Goal: Task Accomplishment & Management: Manage account settings

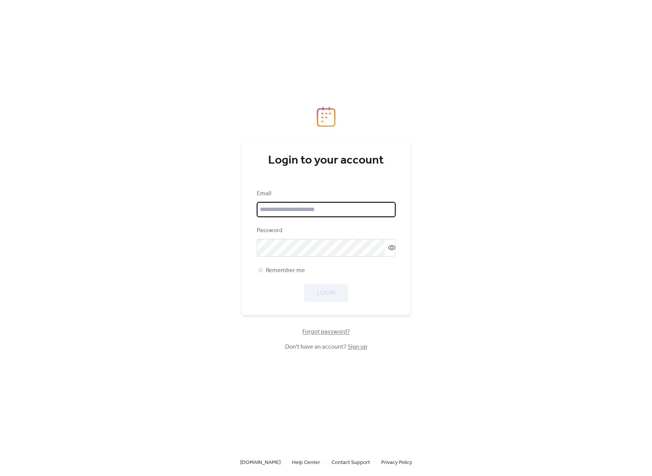
type input "**********"
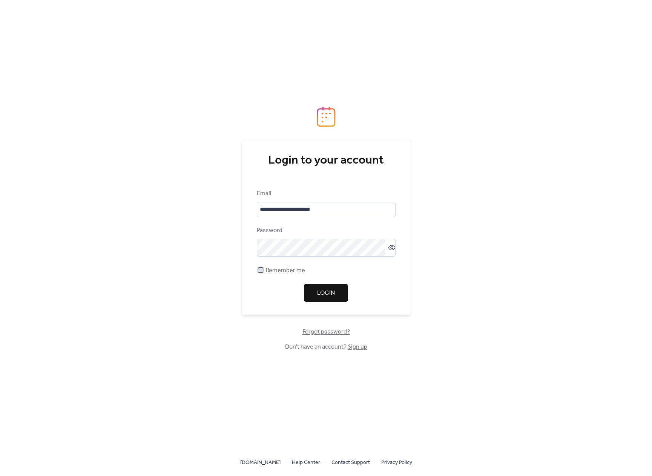
click at [288, 271] on span "Remember me" at bounding box center [285, 270] width 39 height 9
click at [334, 287] on button "Login" at bounding box center [326, 293] width 44 height 18
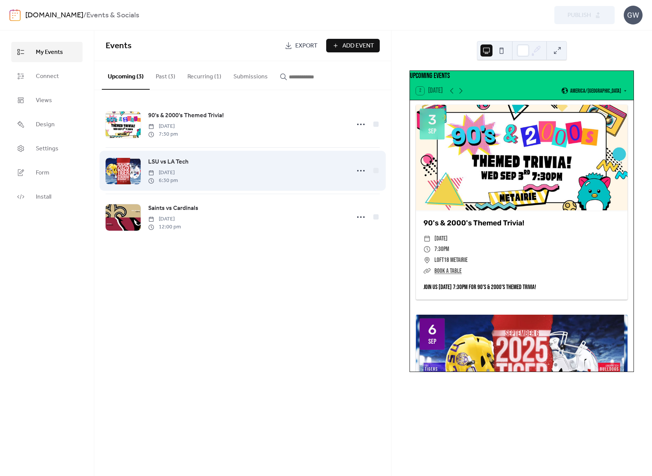
click at [271, 169] on div "LSU vs LA Tech [DATE] 6:30 pm" at bounding box center [247, 170] width 198 height 27
click at [355, 172] on icon at bounding box center [361, 171] width 12 height 12
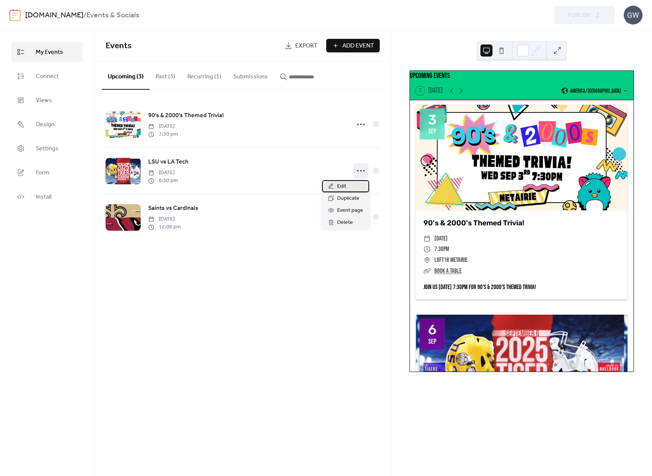
click at [351, 187] on div "Edit" at bounding box center [345, 186] width 47 height 12
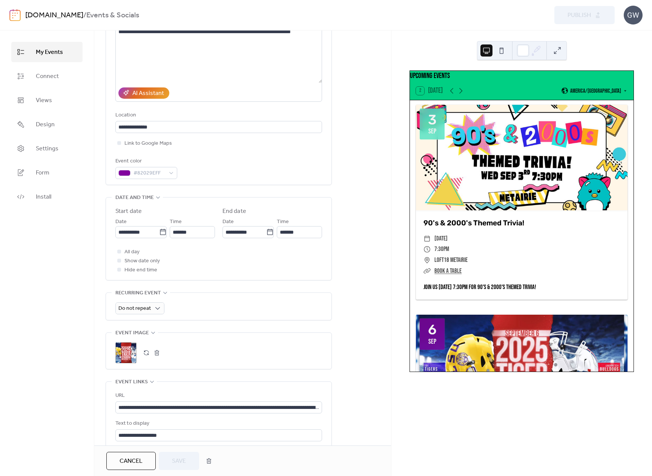
scroll to position [109, 0]
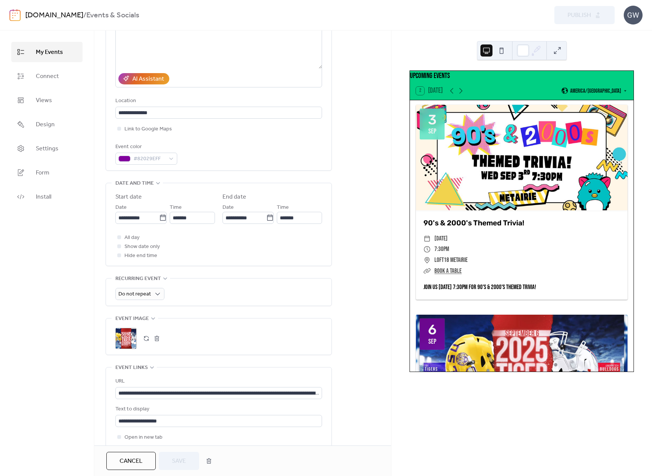
click at [130, 345] on div ";" at bounding box center [125, 338] width 21 height 21
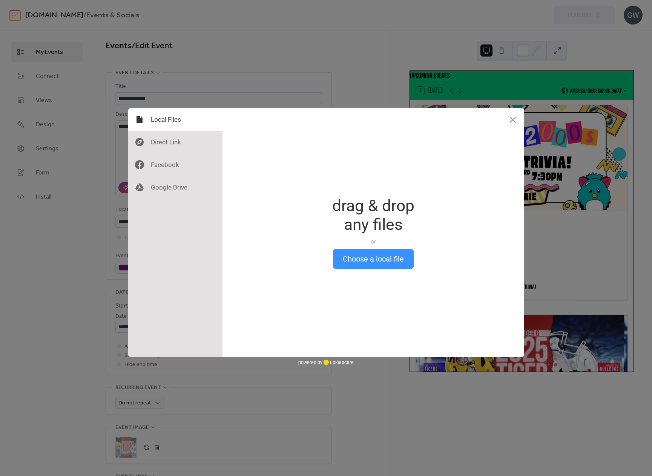
click at [405, 260] on button "Choose a local file" at bounding box center [373, 259] width 81 height 20
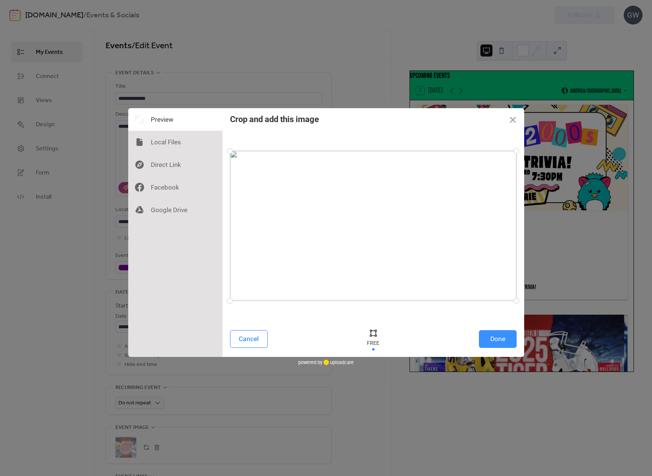
click at [502, 341] on button "Done" at bounding box center [498, 339] width 38 height 18
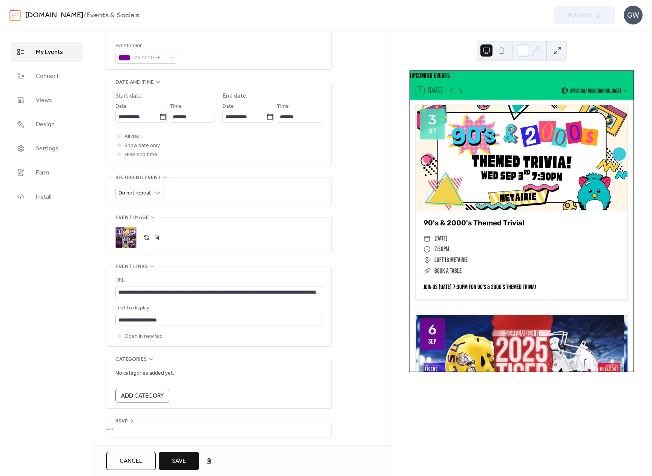
scroll to position [216, 0]
click at [182, 464] on span "Save" at bounding box center [179, 461] width 14 height 9
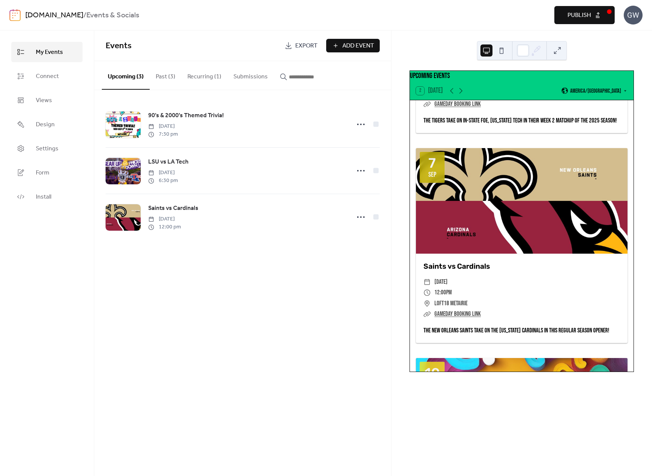
scroll to position [377, 0]
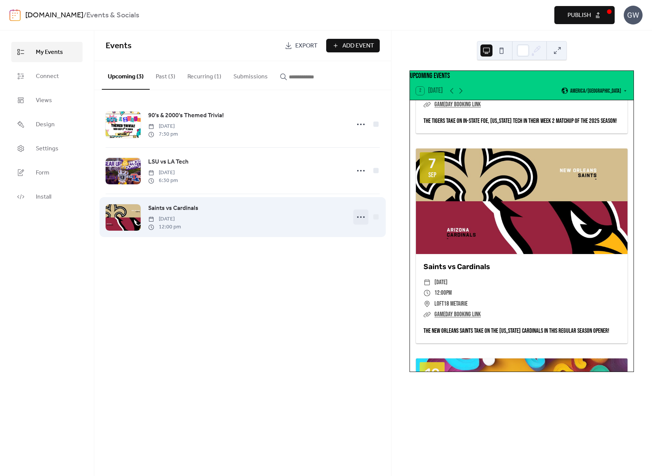
click at [361, 215] on icon at bounding box center [361, 217] width 12 height 12
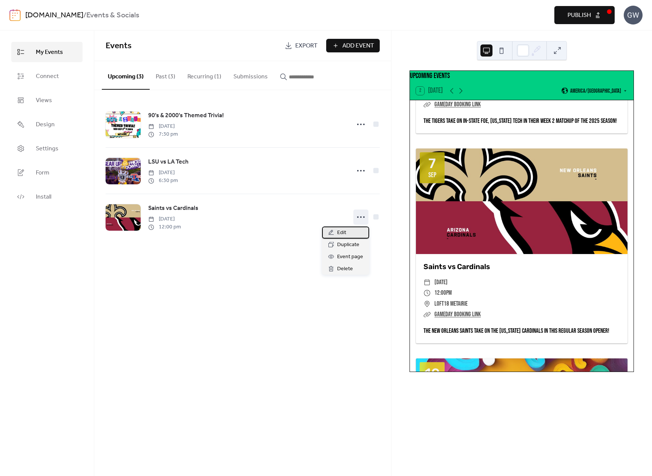
click at [352, 231] on div "Edit" at bounding box center [345, 233] width 47 height 12
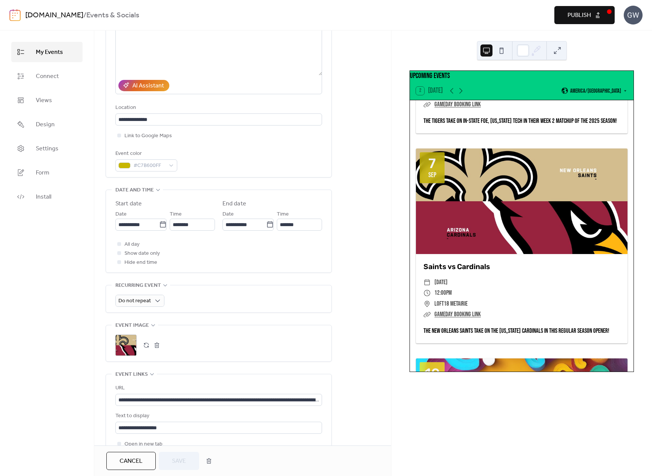
scroll to position [151, 0]
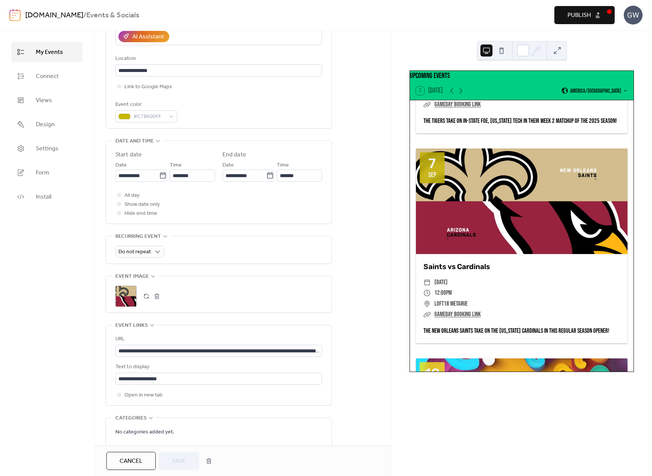
click at [140, 302] on div ";" at bounding box center [218, 296] width 207 height 21
click at [129, 301] on div ";" at bounding box center [125, 296] width 21 height 21
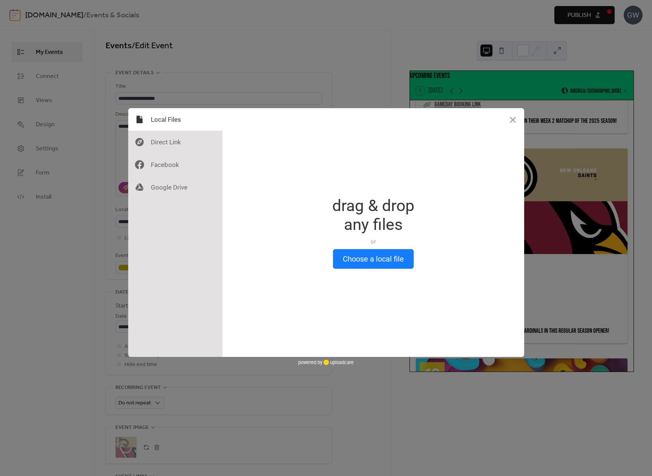
scroll to position [0, 0]
click at [380, 254] on button "Choose a local file" at bounding box center [373, 259] width 81 height 20
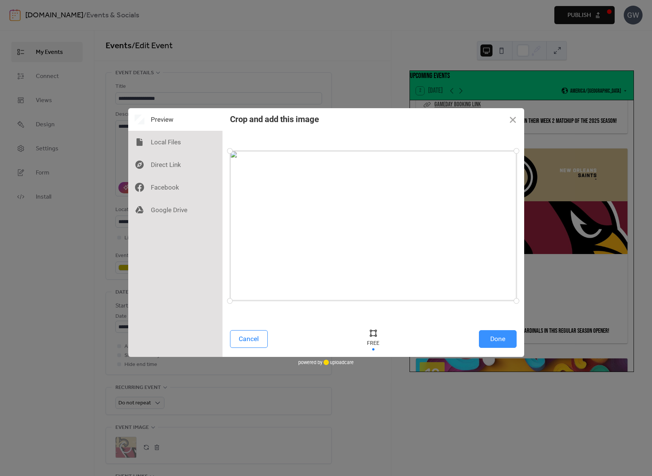
click at [501, 338] on button "Done" at bounding box center [498, 339] width 38 height 18
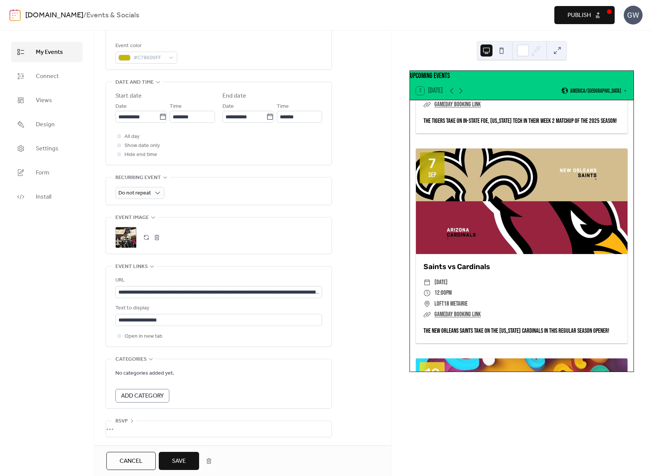
scroll to position [216, 0]
click at [182, 458] on span "Save" at bounding box center [179, 461] width 14 height 9
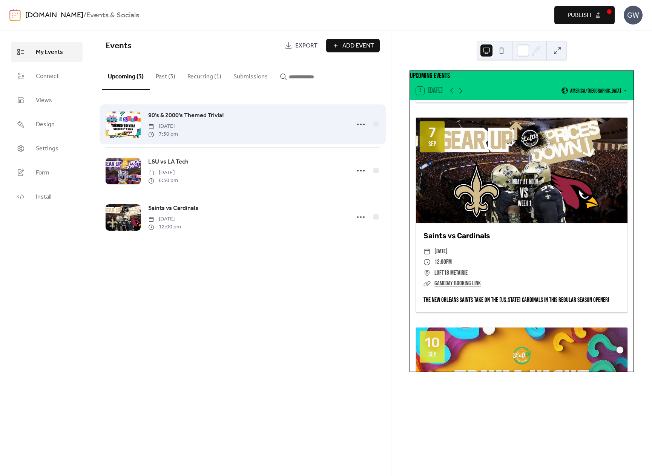
scroll to position [415, 0]
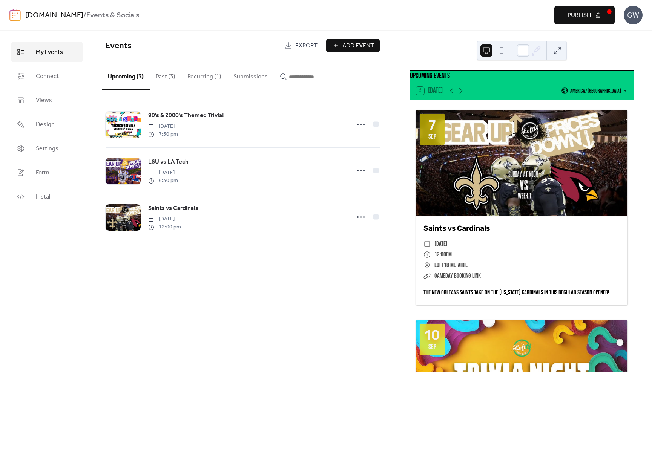
click at [170, 77] on button "Past (3)" at bounding box center [166, 75] width 32 height 28
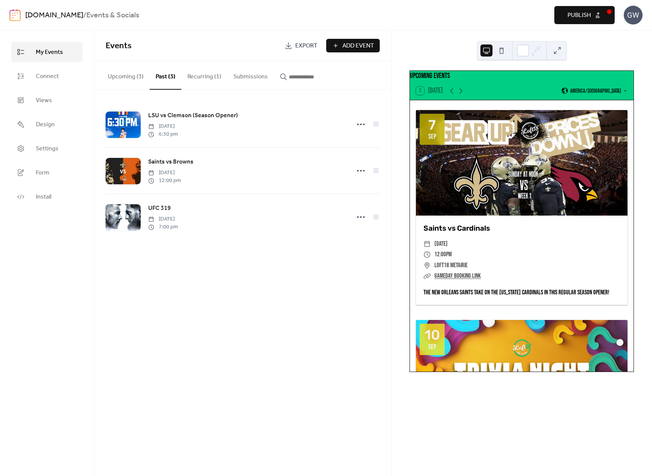
click at [219, 75] on button "Recurring (1)" at bounding box center [204, 75] width 46 height 28
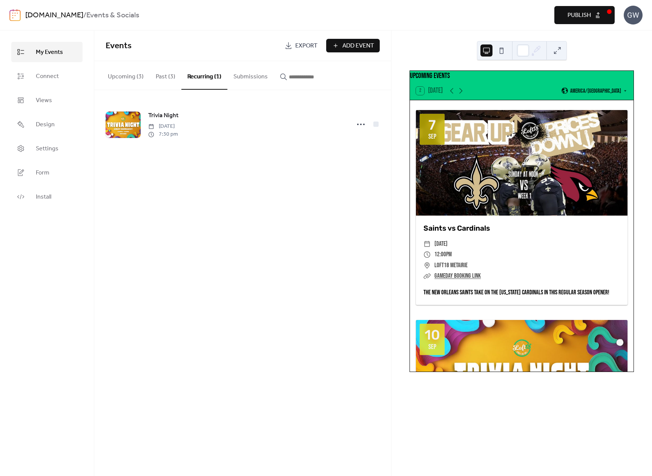
click at [132, 77] on button "Upcoming (3)" at bounding box center [126, 75] width 48 height 28
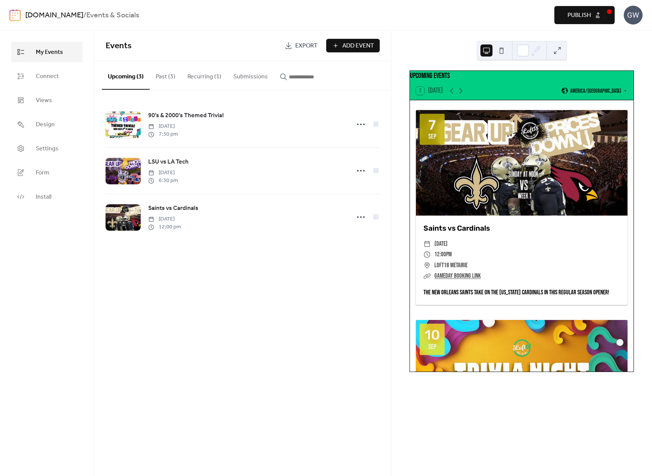
click at [596, 8] on button "Publish" at bounding box center [584, 15] width 60 height 18
click at [54, 106] on link "Views" at bounding box center [46, 100] width 71 height 20
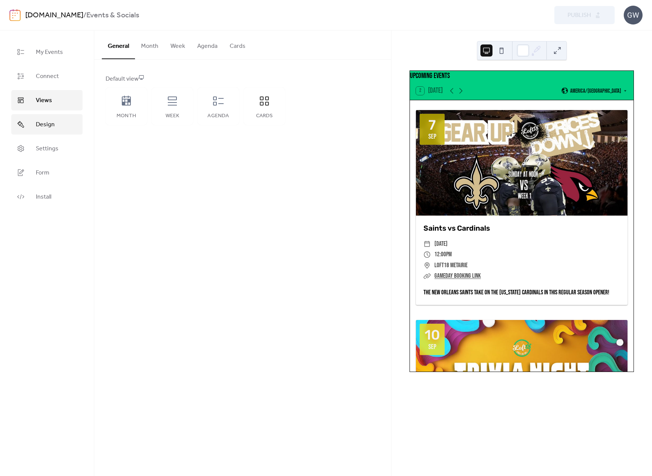
click at [55, 121] on link "Design" at bounding box center [46, 124] width 71 height 20
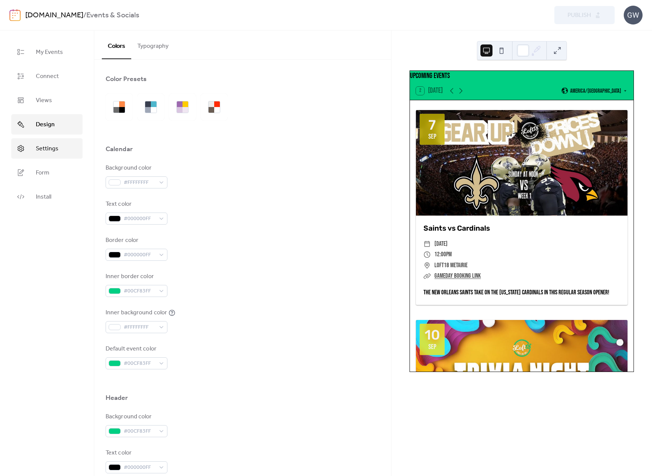
click at [60, 155] on link "Settings" at bounding box center [46, 148] width 71 height 20
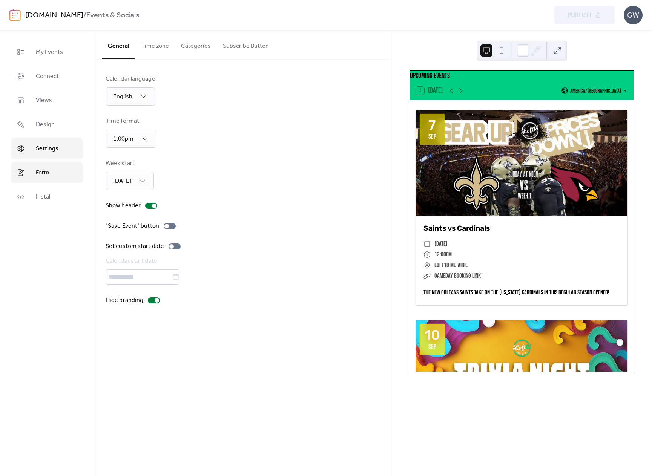
click at [45, 174] on span "Form" at bounding box center [43, 172] width 14 height 9
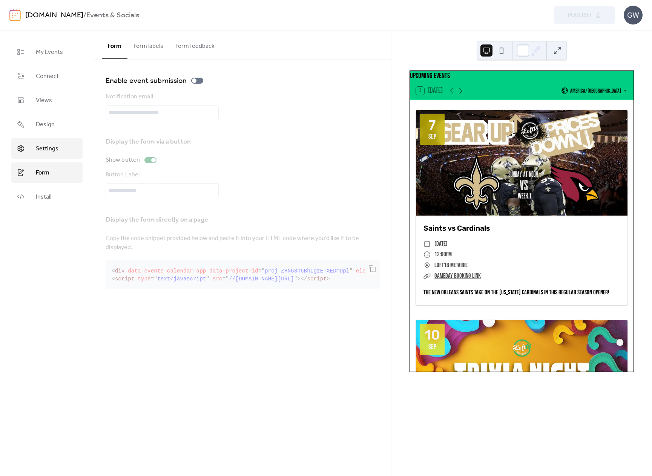
click at [60, 148] on link "Settings" at bounding box center [46, 148] width 71 height 20
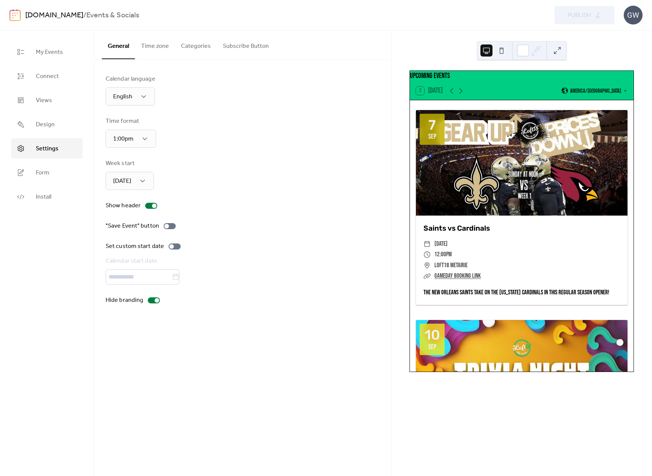
click at [198, 49] on button "Categories" at bounding box center [196, 45] width 42 height 28
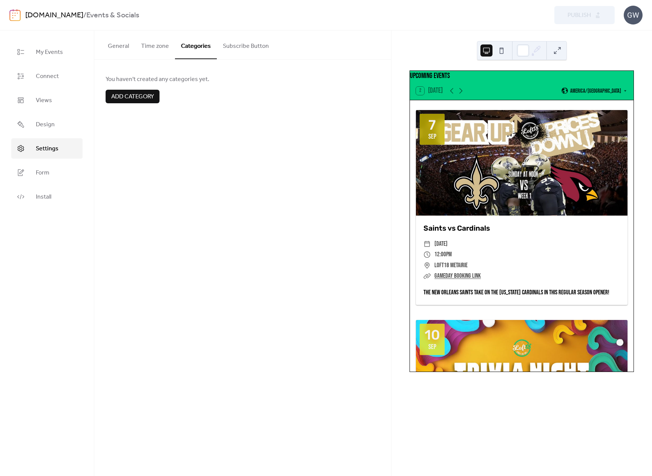
click at [250, 41] on button "Subscribe Button" at bounding box center [246, 45] width 58 height 28
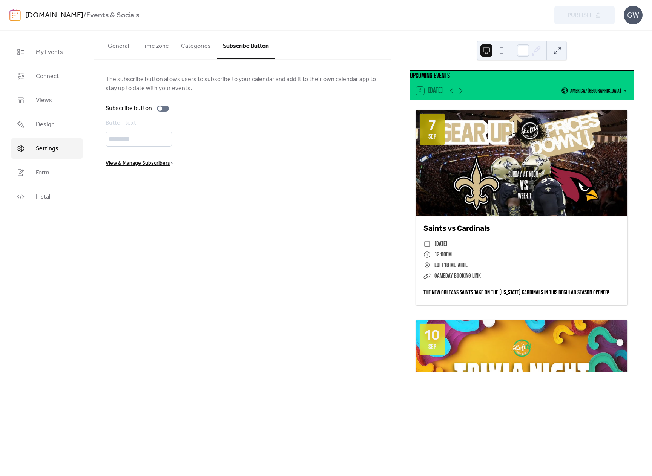
click at [114, 38] on button "General" at bounding box center [118, 45] width 33 height 28
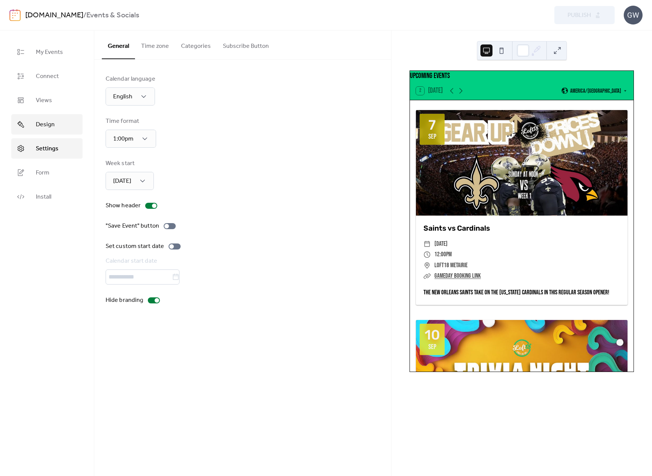
click at [55, 120] on link "Design" at bounding box center [46, 124] width 71 height 20
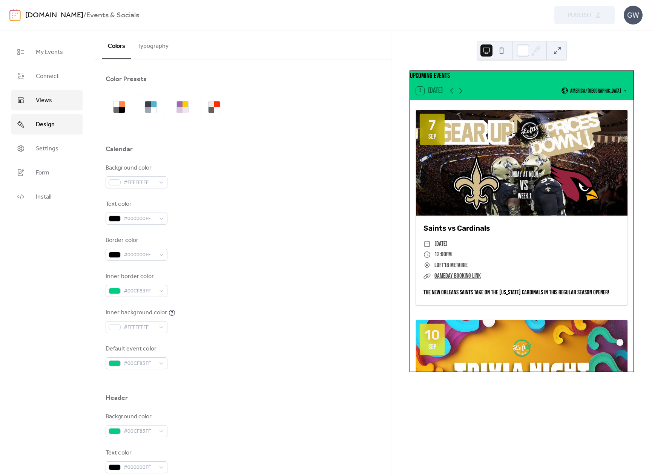
click at [47, 102] on span "Views" at bounding box center [44, 100] width 16 height 9
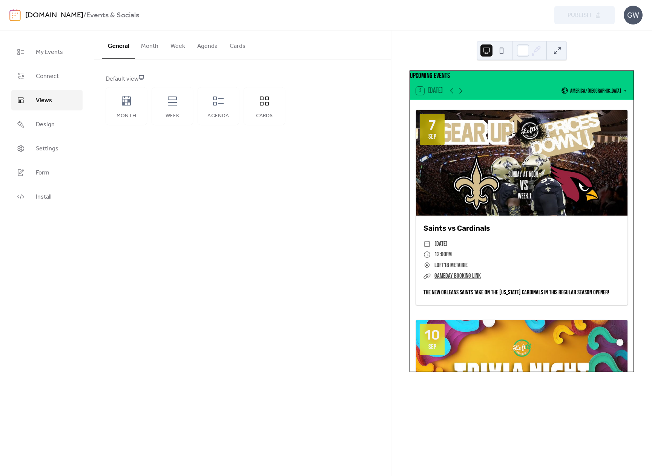
click at [235, 49] on button "Cards" at bounding box center [238, 45] width 28 height 28
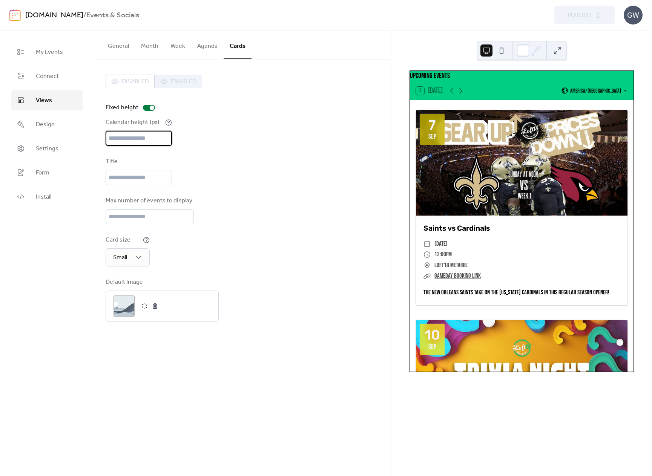
click at [163, 142] on input "***" at bounding box center [139, 138] width 66 height 15
click at [145, 266] on div "Small" at bounding box center [128, 257] width 44 height 18
click at [130, 314] on span "Medium" at bounding box center [123, 313] width 22 height 9
click at [127, 45] on button "General" at bounding box center [118, 45] width 33 height 28
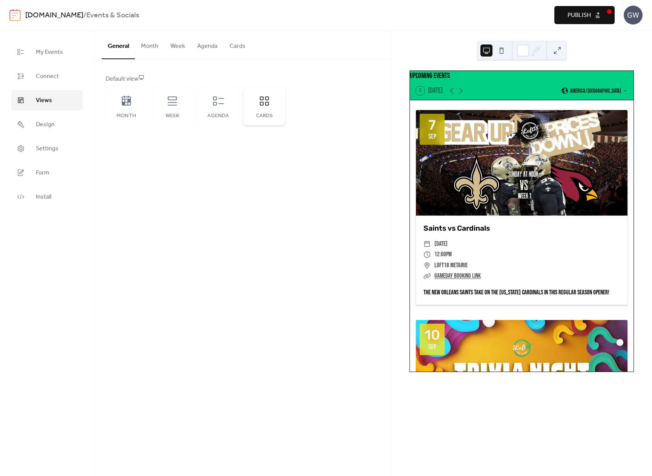
click at [265, 108] on div "Cards" at bounding box center [263, 106] width 41 height 38
click at [219, 107] on div "Agenda" at bounding box center [218, 106] width 41 height 38
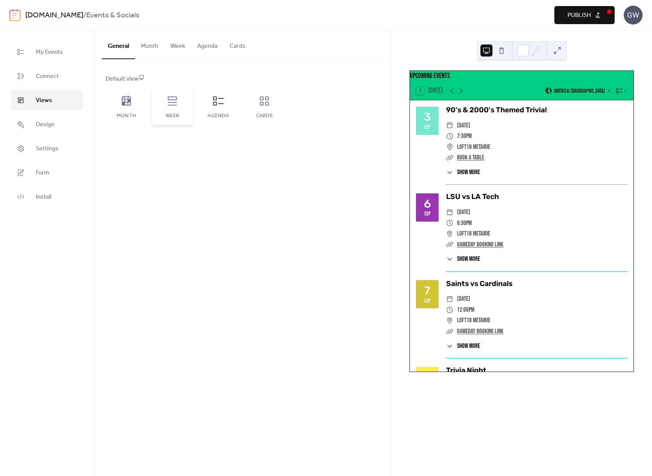
click at [184, 106] on div "Week" at bounding box center [172, 106] width 41 height 38
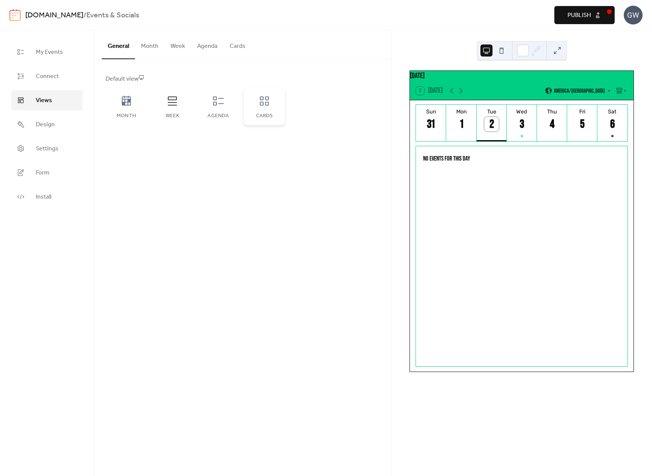
click at [273, 110] on div "Cards" at bounding box center [263, 106] width 41 height 38
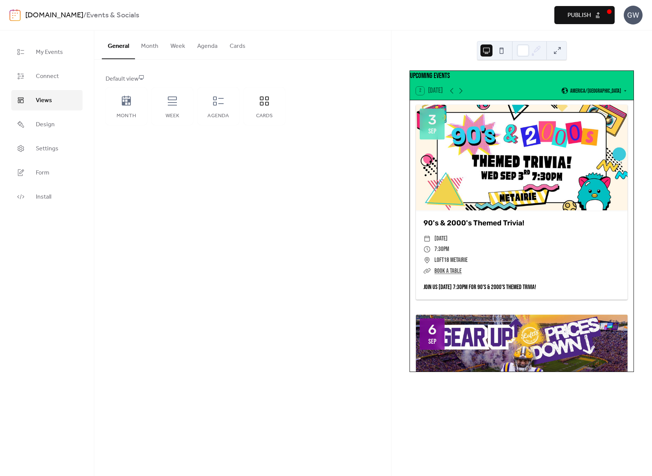
click at [584, 17] on span "Publish" at bounding box center [578, 15] width 23 height 9
click at [242, 48] on button "Cards" at bounding box center [238, 45] width 28 height 28
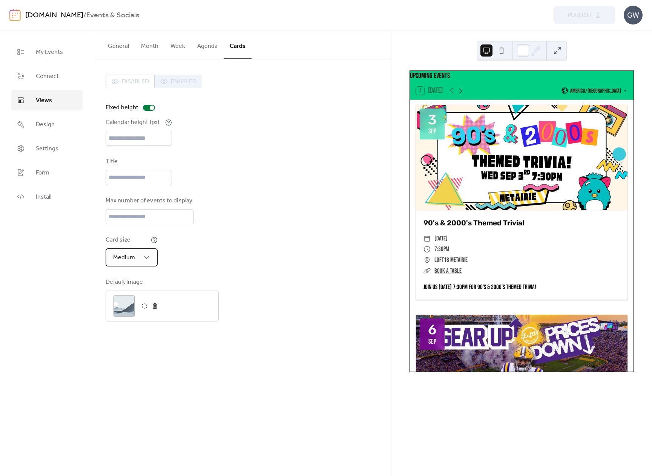
click at [138, 265] on div "Medium" at bounding box center [132, 257] width 52 height 18
click at [132, 300] on div "Small" at bounding box center [126, 298] width 41 height 15
click at [235, 262] on div "Card size Small" at bounding box center [243, 251] width 274 height 31
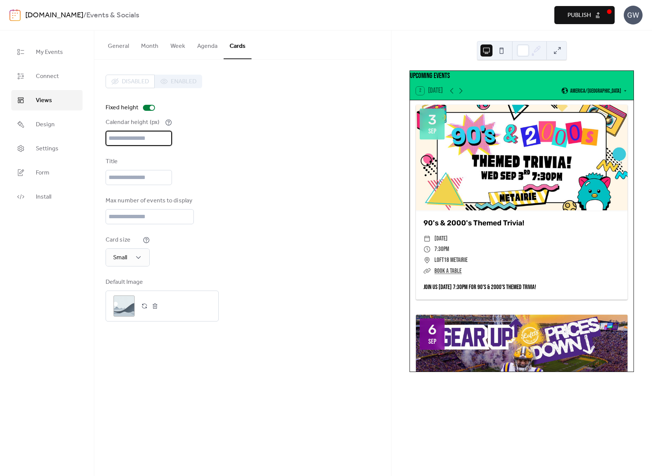
click at [172, 142] on input "***" at bounding box center [139, 138] width 66 height 15
click at [172, 138] on input "***" at bounding box center [139, 138] width 66 height 15
click at [172, 142] on input "***" at bounding box center [139, 138] width 66 height 15
type input "***"
click at [172, 142] on input "***" at bounding box center [139, 138] width 66 height 15
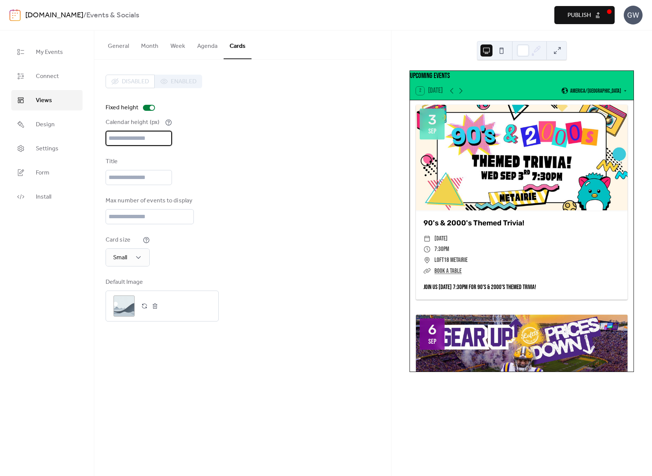
click at [254, 159] on div "Disabled Enabled Fixed height Calendar height (px) *** Title Max number of even…" at bounding box center [243, 198] width 274 height 247
click at [595, 21] on button "Publish" at bounding box center [584, 15] width 60 height 18
click at [325, 306] on div "Default Image ;" at bounding box center [243, 300] width 274 height 44
